Goal: Transaction & Acquisition: Download file/media

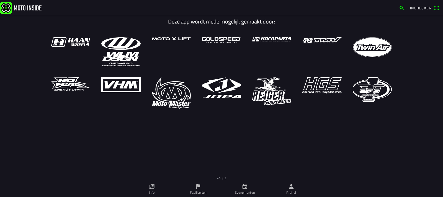
click at [198, 190] on ion-label "Faciliteiten" at bounding box center [198, 192] width 16 height 5
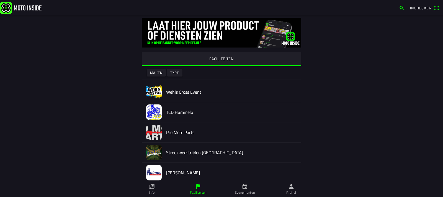
click at [154, 91] on img at bounding box center [153, 91] width 15 height 15
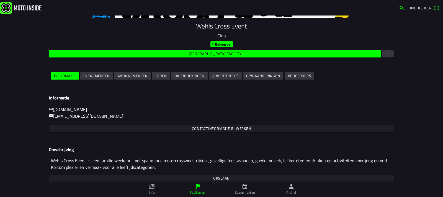
scroll to position [63, 0]
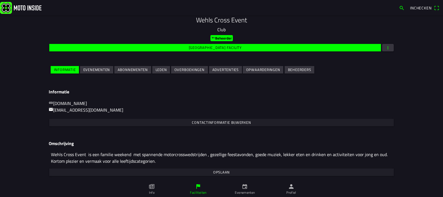
click at [155, 188] on link "Info" at bounding box center [151, 189] width 46 height 15
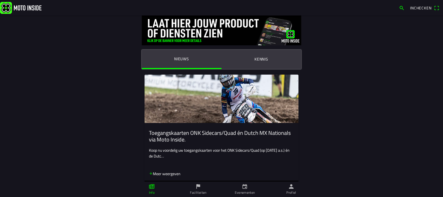
click at [198, 191] on ion-label "Faciliteiten" at bounding box center [198, 192] width 16 height 5
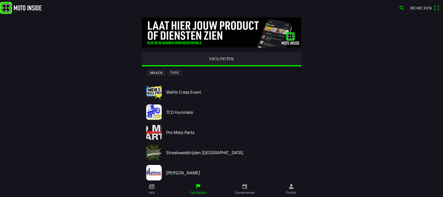
click at [157, 92] on img at bounding box center [153, 91] width 15 height 15
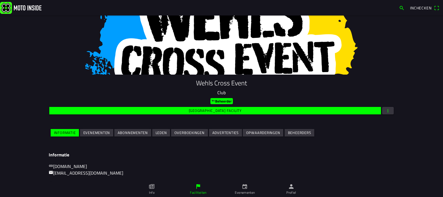
click at [157, 92] on div "Wehls Cross Event Club Beheerder Wijzig facility Informatie Evenementen Abonnem…" at bounding box center [221, 91] width 443 height 182
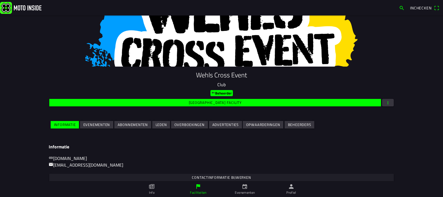
scroll to position [8, 0]
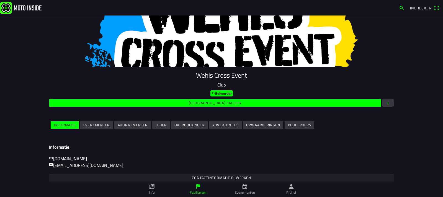
click at [245, 189] on icon "calendar" at bounding box center [244, 187] width 5 height 5
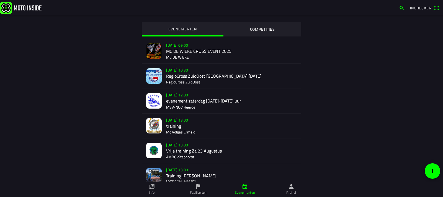
click at [199, 189] on icon "flag" at bounding box center [198, 187] width 6 height 6
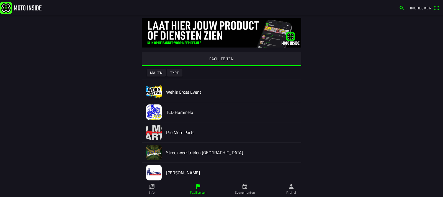
click at [244, 190] on icon "calendar" at bounding box center [245, 187] width 6 height 6
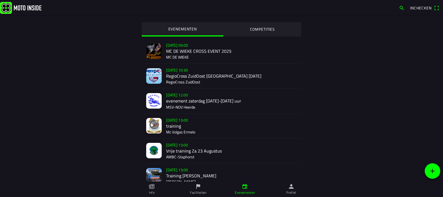
drag, startPoint x: 201, startPoint y: 189, endPoint x: 200, endPoint y: 184, distance: 5.0
click at [200, 189] on icon "flag" at bounding box center [198, 187] width 6 height 6
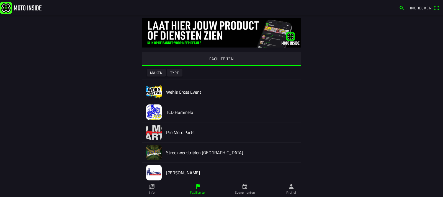
click at [153, 92] on img at bounding box center [153, 91] width 15 height 15
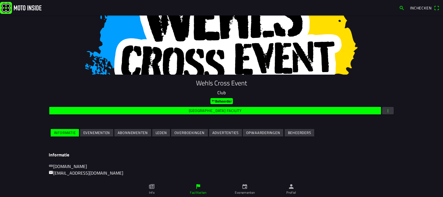
click at [153, 92] on div "Wehls Cross Event Club Beheerder Wijzig facility Informatie Evenementen Abonnem…" at bounding box center [221, 91] width 443 height 182
click at [0, 0] on slot "Evenementen" at bounding box center [0, 0] width 0 height 0
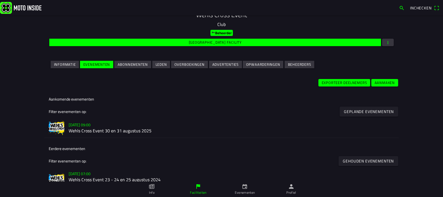
scroll to position [83, 0]
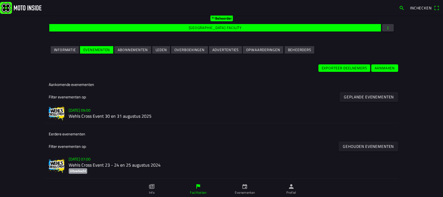
click at [56, 113] on img at bounding box center [56, 112] width 15 height 15
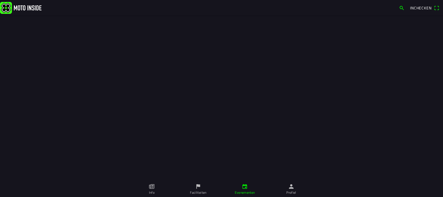
click at [56, 113] on div at bounding box center [221, 91] width 443 height 182
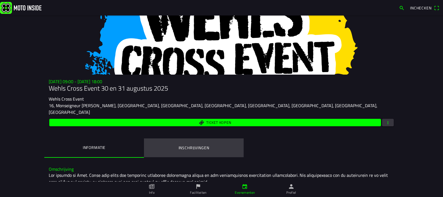
click at [181, 145] on ion-label "Inschrijvingen" at bounding box center [193, 148] width 31 height 6
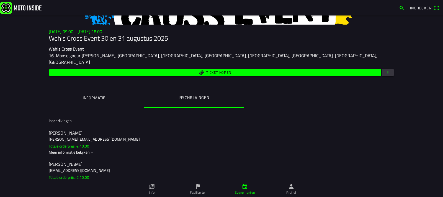
scroll to position [55, 0]
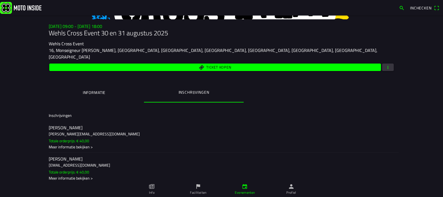
click at [385, 64] on span "button" at bounding box center [387, 67] width 5 height 7
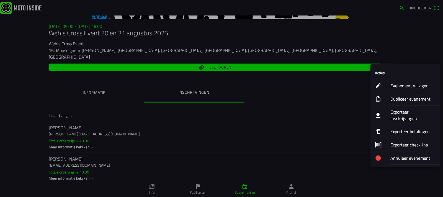
click at [401, 113] on ion-label "Exporteer inschrijvingen" at bounding box center [412, 115] width 45 height 13
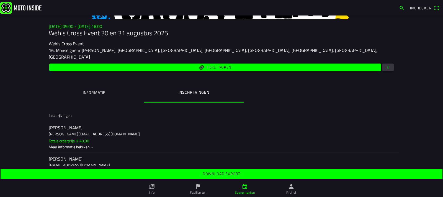
click at [0, 0] on slot "Download export" at bounding box center [0, 0] width 0 height 0
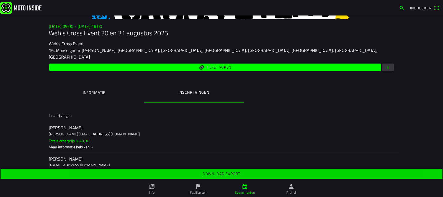
click at [0, 0] on slot "Download export" at bounding box center [0, 0] width 0 height 0
